Goal: Information Seeking & Learning: Learn about a topic

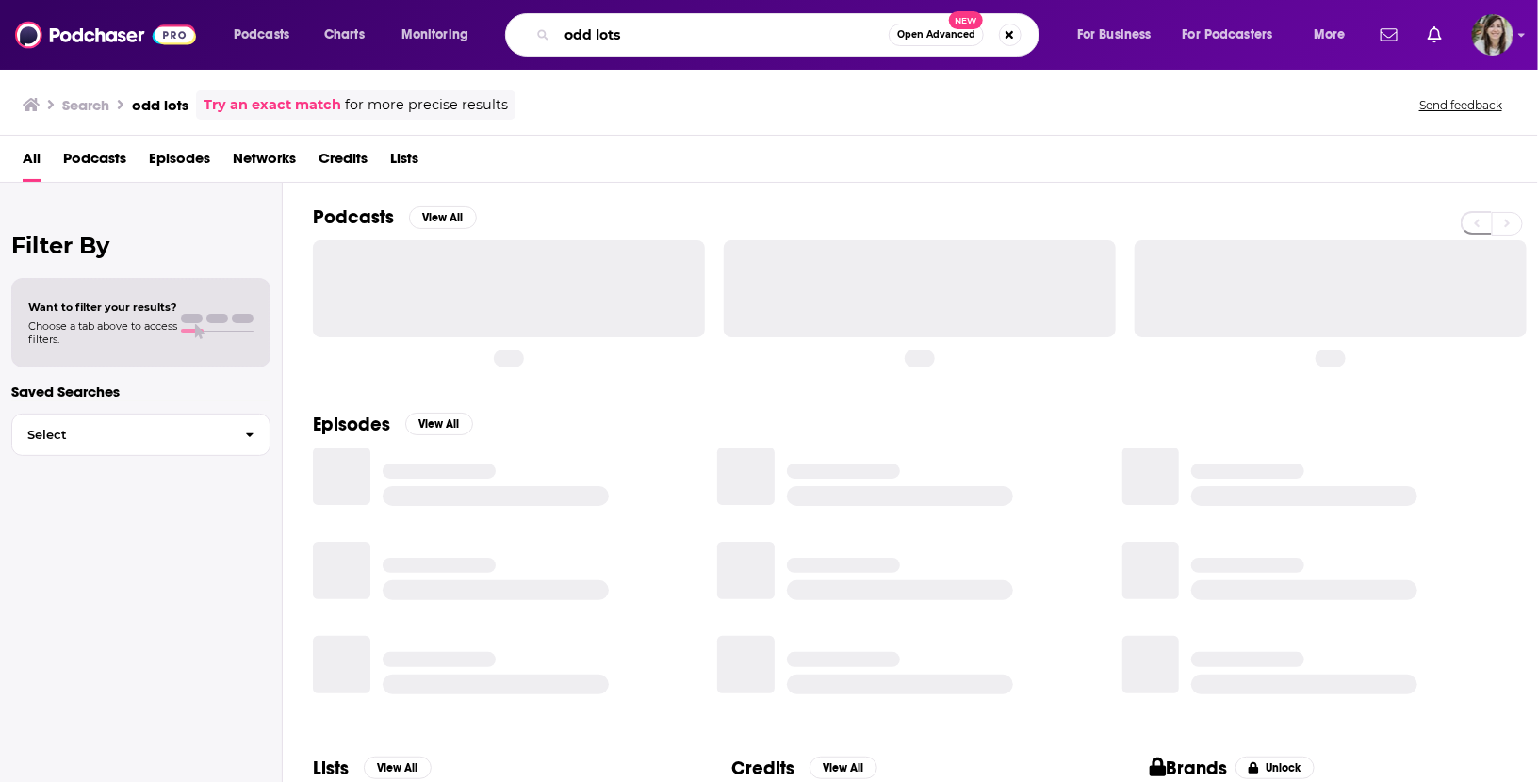
click at [720, 45] on input "odd lots" at bounding box center [723, 35] width 332 height 30
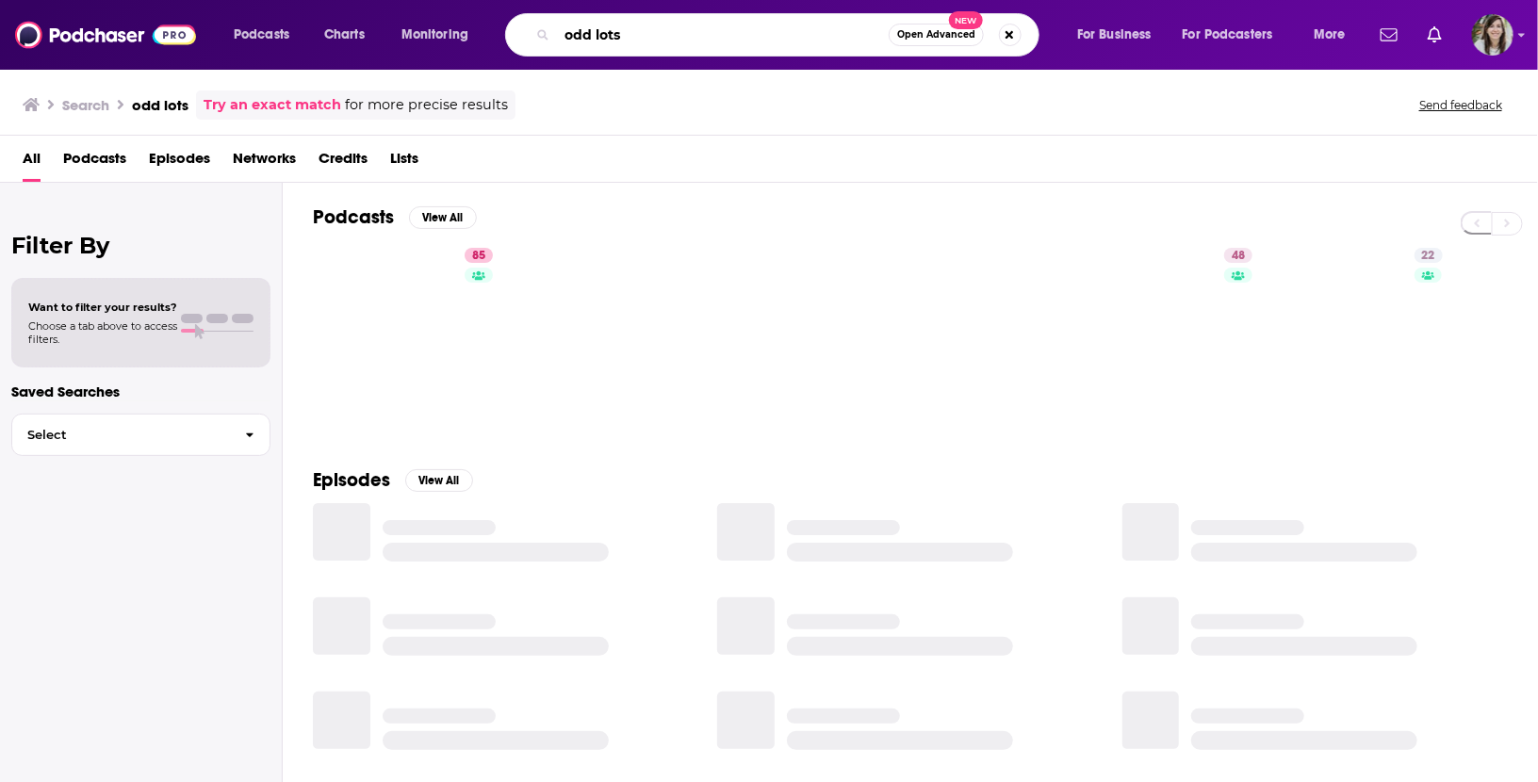
click at [720, 45] on input "odd lots" at bounding box center [723, 35] width 332 height 30
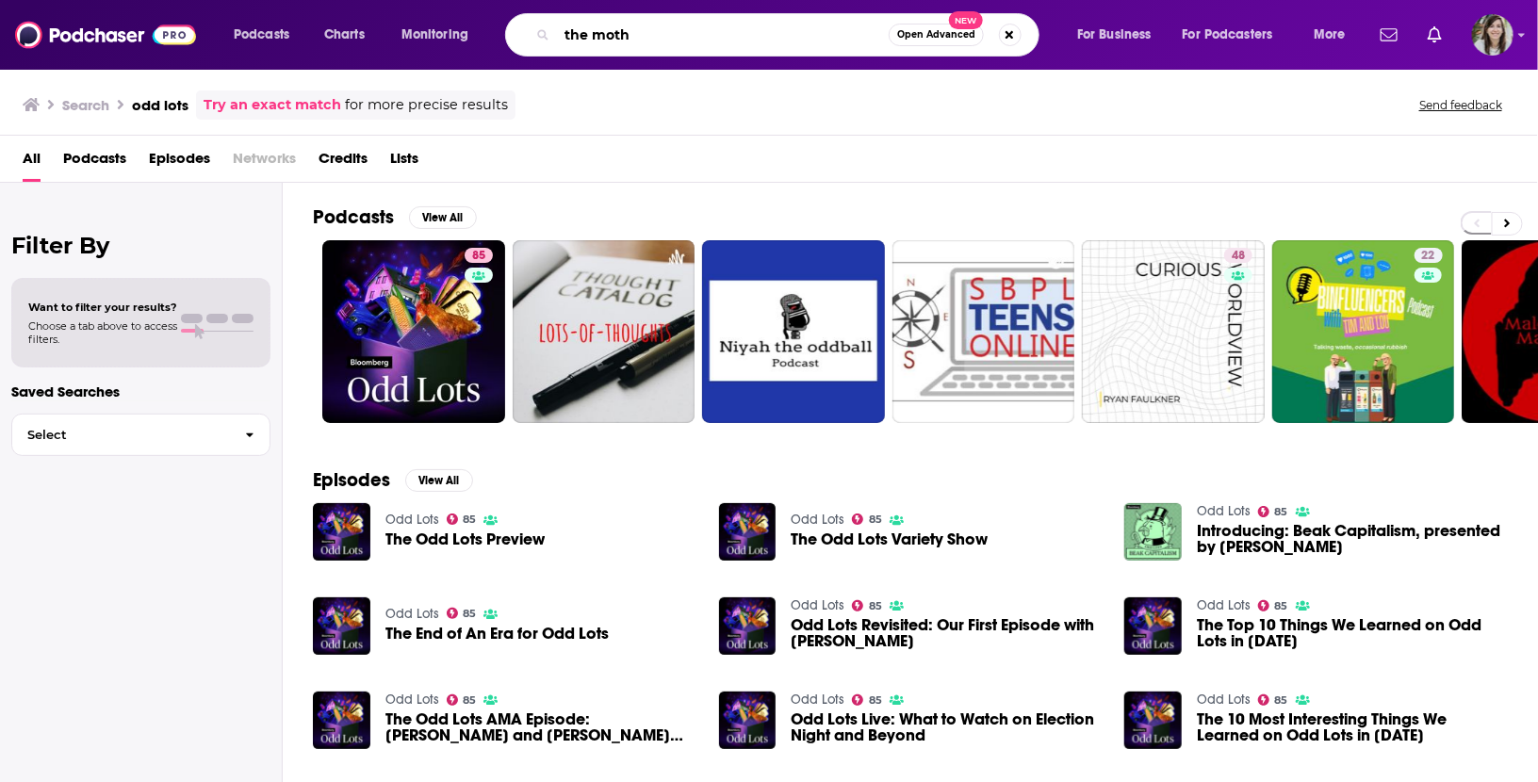
type input "the moth"
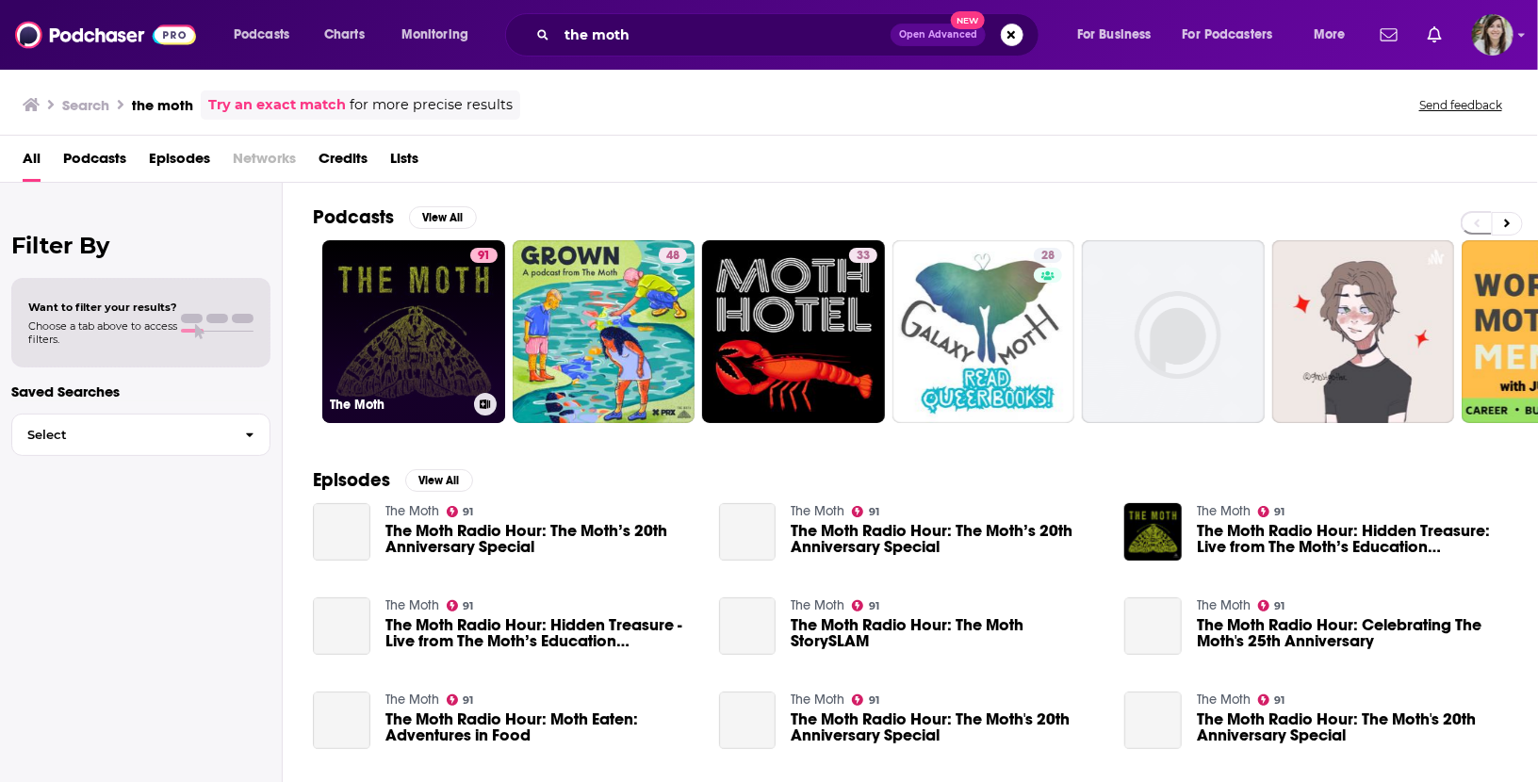
click at [394, 311] on link "91 The Moth" at bounding box center [413, 331] width 183 height 183
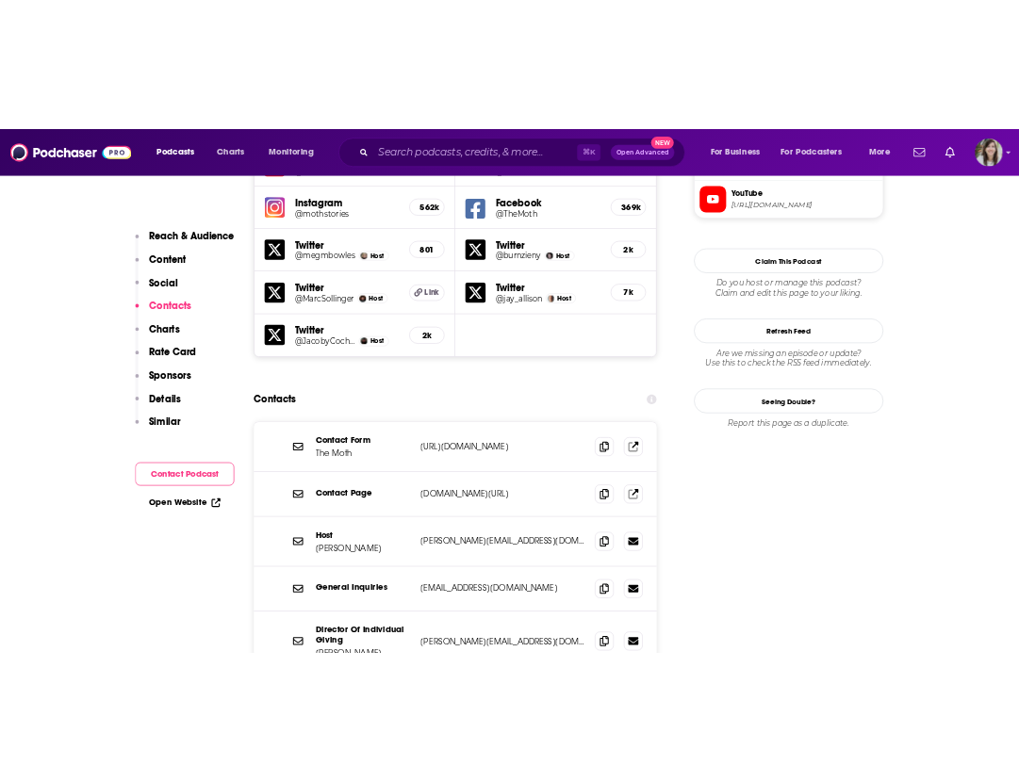
scroll to position [1812, 0]
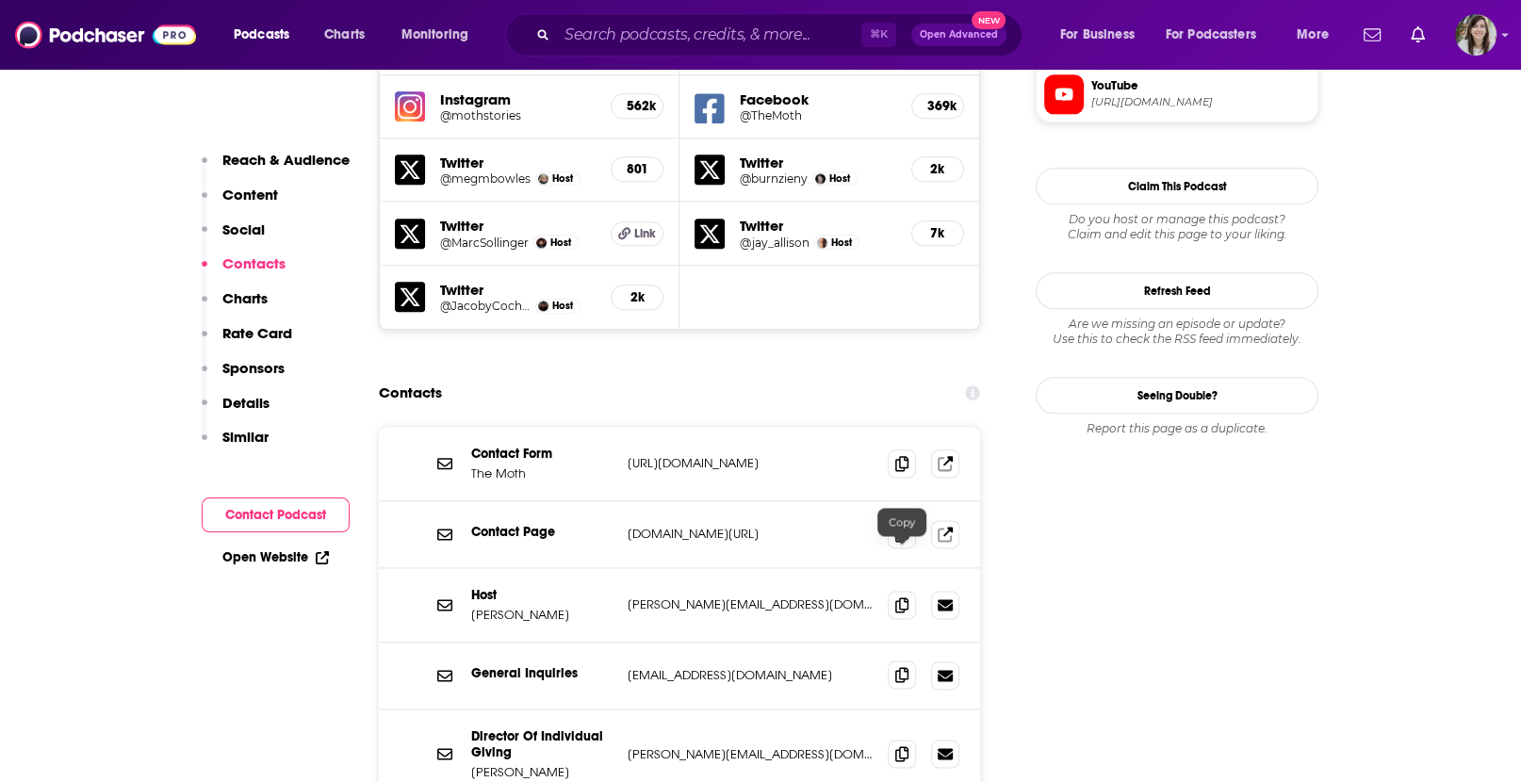
click at [903, 667] on icon at bounding box center [901, 674] width 13 height 15
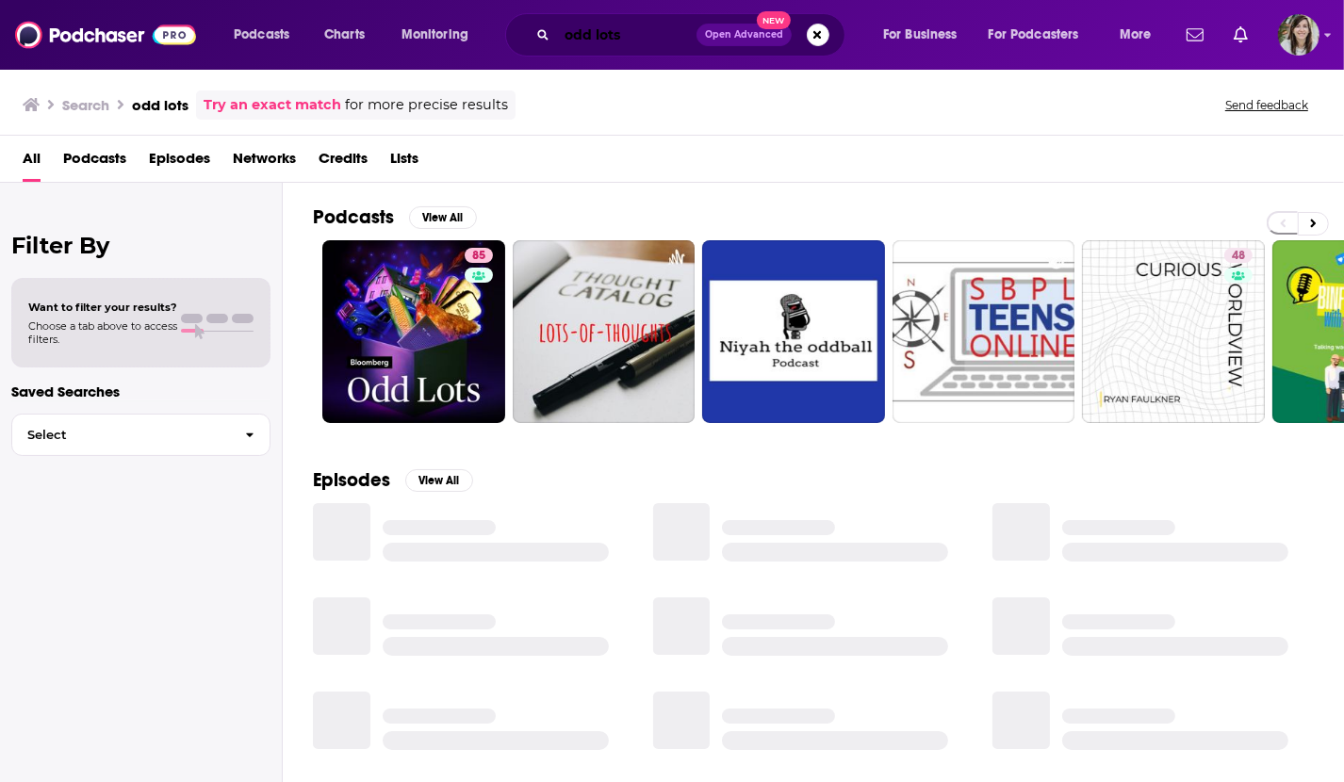
click at [642, 28] on input "odd lots" at bounding box center [626, 35] width 139 height 30
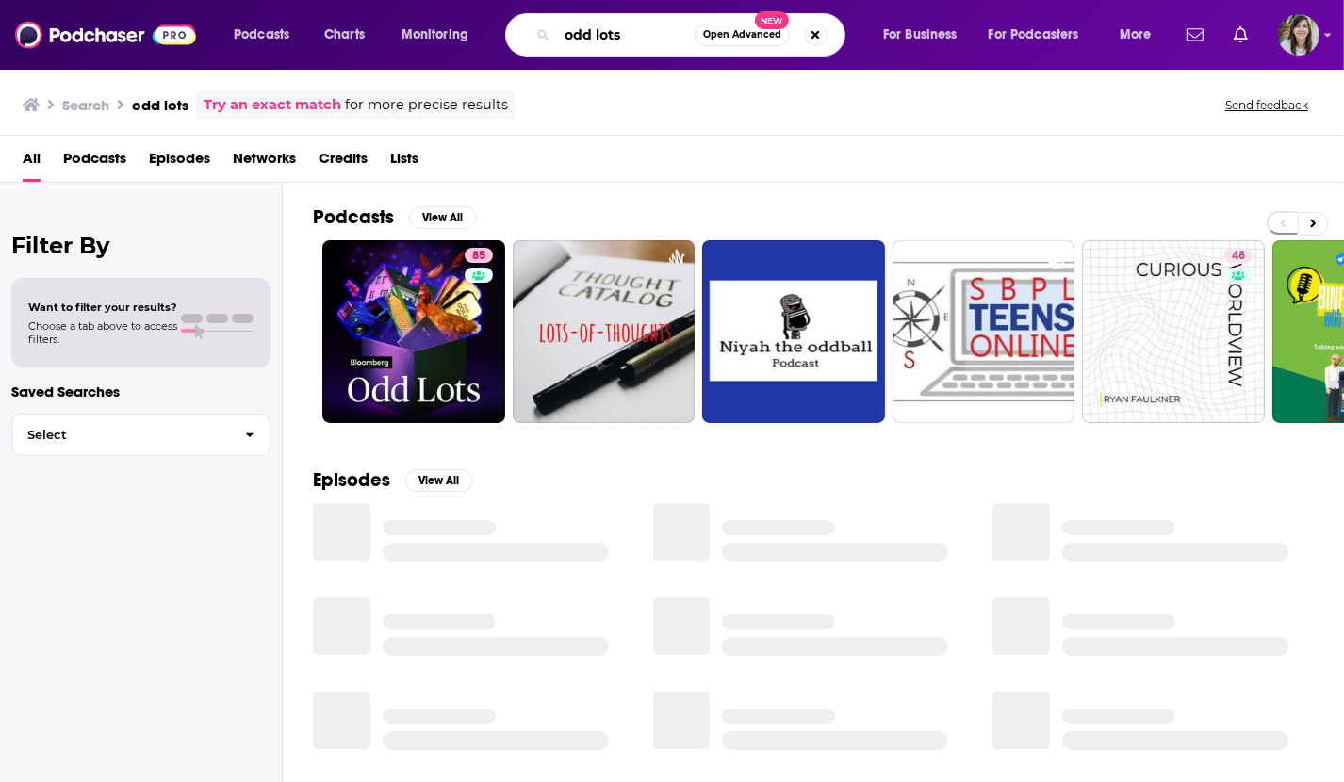
click at [642, 28] on input "odd lots" at bounding box center [626, 35] width 138 height 30
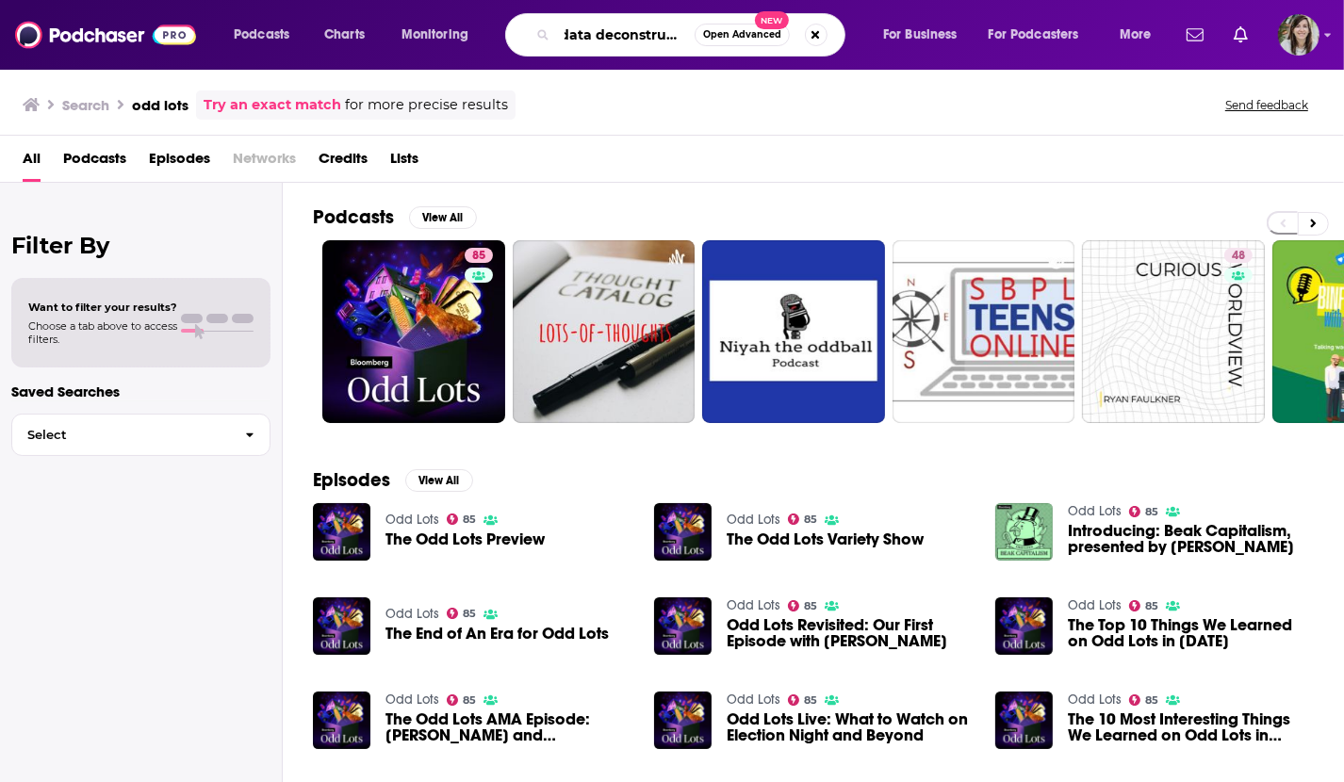
scroll to position [0, 14]
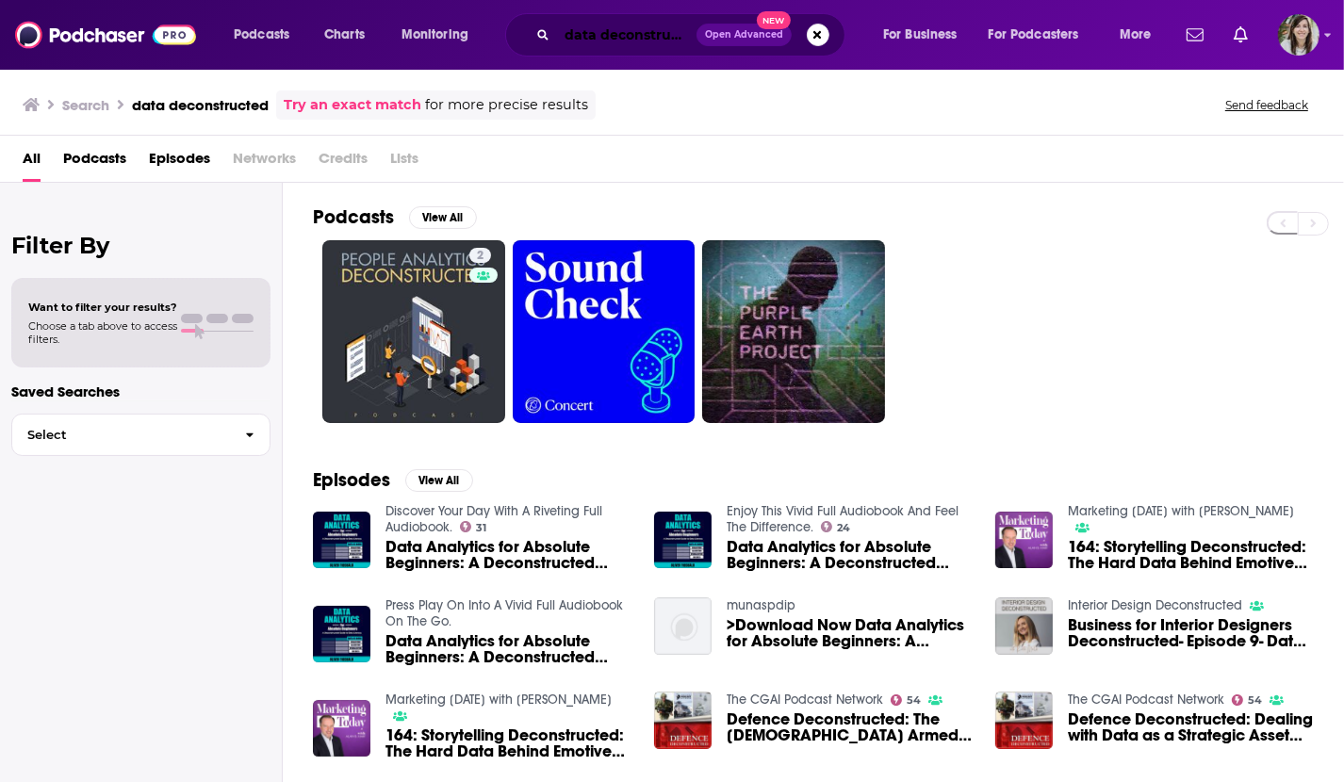
click at [576, 33] on input "data deconstructed" at bounding box center [626, 35] width 139 height 30
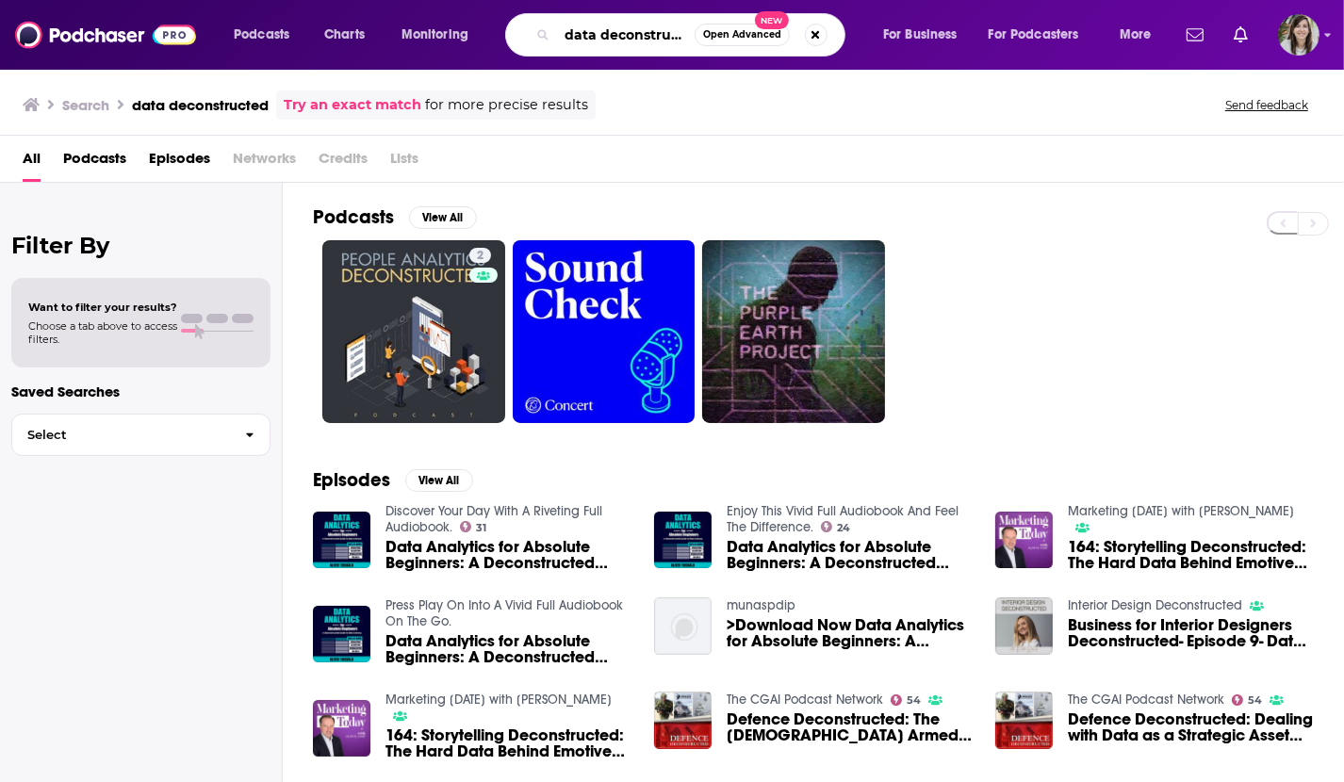
click at [576, 33] on input "data deconstructed" at bounding box center [626, 35] width 138 height 30
click at [676, 36] on input "deconstructed" at bounding box center [626, 35] width 138 height 30
type input "deconstructed data"
